Goal: Register for event/course

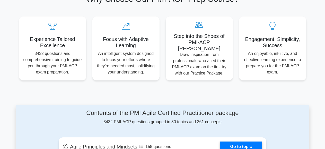
scroll to position [51, 0]
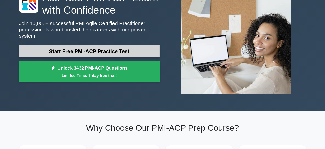
click at [86, 51] on link "Start Free PMI-ACP Practice Test" at bounding box center [89, 51] width 140 height 12
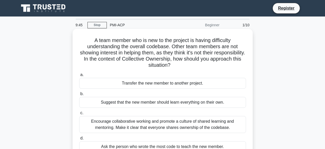
scroll to position [26, 0]
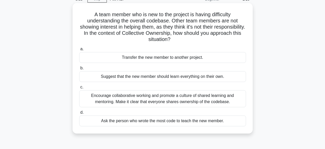
click at [146, 100] on div "Encourage collaborative working and promote a culture of shared learning and me…" at bounding box center [162, 98] width 167 height 17
click at [79, 89] on input "c. Encourage collaborative working and promote a culture of shared learning and…" at bounding box center [79, 86] width 0 height 3
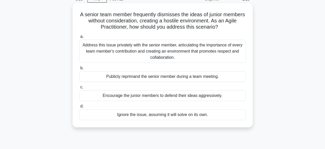
click at [157, 46] on div "Address this issue privately with the senior member, articulating the importanc…" at bounding box center [162, 51] width 167 height 23
click at [79, 38] on input "a. Address this issue privately with the senior member, articulating the import…" at bounding box center [79, 36] width 0 height 3
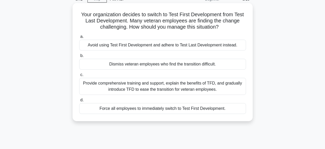
click at [145, 87] on div "Provide comprehensive training and support, explain the benefits of TFD, and gr…" at bounding box center [162, 86] width 167 height 17
click at [79, 76] on input "c. Provide comprehensive training and support, explain the benefits of TFD, and…" at bounding box center [79, 74] width 0 height 3
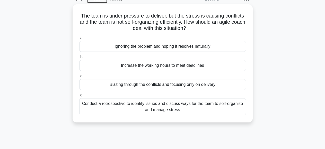
scroll to position [0, 0]
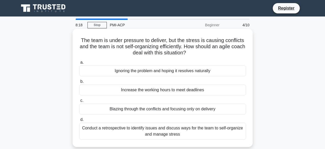
click at [157, 129] on div "Conduct a retrospective to identify issues and discuss ways for the team to sel…" at bounding box center [162, 130] width 167 height 17
click at [79, 121] on input "d. Conduct a retrospective to identify issues and discuss ways for the team to …" at bounding box center [79, 119] width 0 height 3
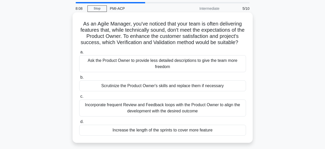
scroll to position [26, 0]
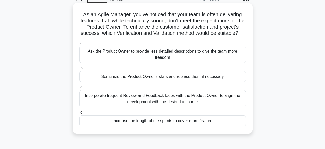
click at [163, 103] on div "Incorporate frequent Review and Feedback loops with the Product Owner to align …" at bounding box center [162, 98] width 167 height 17
click at [79, 89] on input "c. Incorporate frequent Review and Feedback loops with the Product Owner to ali…" at bounding box center [79, 86] width 0 height 3
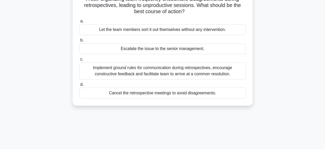
scroll to position [51, 0]
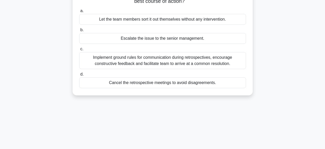
click at [154, 59] on div "Implement ground rules for communication during retrospectives, encourage const…" at bounding box center [162, 60] width 167 height 17
click at [79, 51] on input "c. Implement ground rules for communication during retrospectives, encourage co…" at bounding box center [79, 48] width 0 height 3
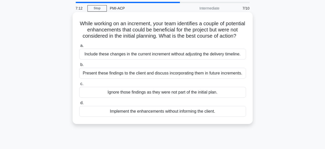
scroll to position [26, 0]
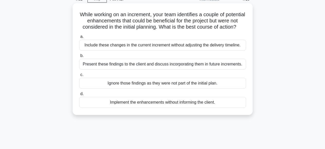
click at [139, 69] on div "Present these findings to the client and discuss incorporating them in future i…" at bounding box center [162, 64] width 167 height 11
click at [79, 57] on input "b. Present these findings to the client and discuss incorporating them in futur…" at bounding box center [79, 55] width 0 height 3
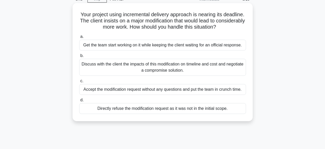
click at [157, 67] on div "Discuss with the client the impacts of this modification on timeline and cost a…" at bounding box center [162, 67] width 167 height 17
click at [79, 57] on input "b. Discuss with the client the impacts of this modification on timeline and cos…" at bounding box center [79, 55] width 0 height 3
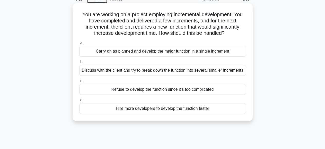
click at [132, 70] on div "Discuss with the client and try to break down the function into several smaller…" at bounding box center [162, 70] width 167 height 11
click at [79, 64] on input "b. Discuss with the client and try to break down the function into several smal…" at bounding box center [79, 61] width 0 height 3
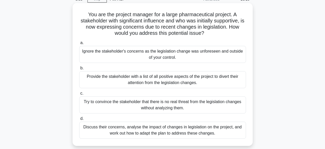
click at [166, 131] on div "Discuss their concerns, analyse the impact of changes in legislation on the pro…" at bounding box center [162, 129] width 167 height 17
click at [79, 120] on input "d. Discuss their concerns, analyse the impact of changes in legislation on the …" at bounding box center [79, 118] width 0 height 3
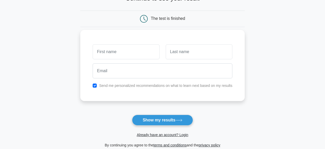
scroll to position [26, 0]
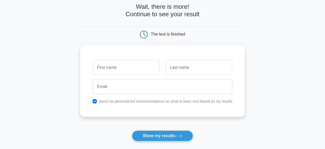
click at [132, 66] on input "text" at bounding box center [126, 67] width 67 height 15
type input "Jordan"
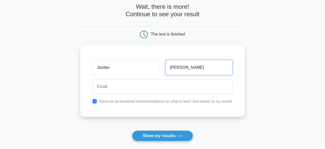
type input "Dionne"
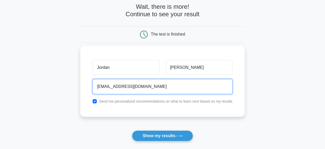
type input "jordandionne@hotmail.com"
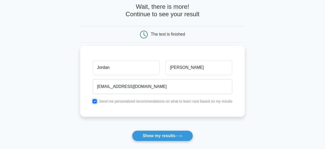
click at [96, 101] on input "checkbox" at bounding box center [95, 101] width 4 height 4
checkbox input "false"
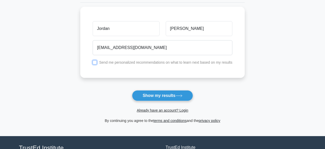
scroll to position [103, 0]
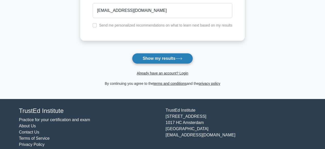
click at [165, 58] on button "Show my results" at bounding box center [162, 58] width 61 height 11
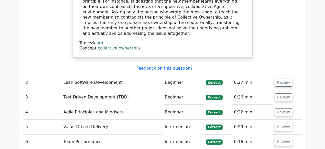
scroll to position [617, 0]
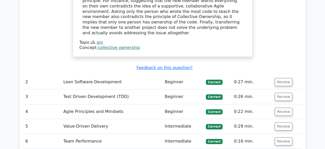
click at [94, 104] on td "Agile Principles and Mindsets" at bounding box center [111, 111] width 101 height 15
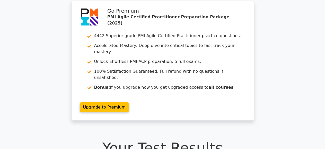
scroll to position [0, 0]
